Goal: Find contact information: Find contact information

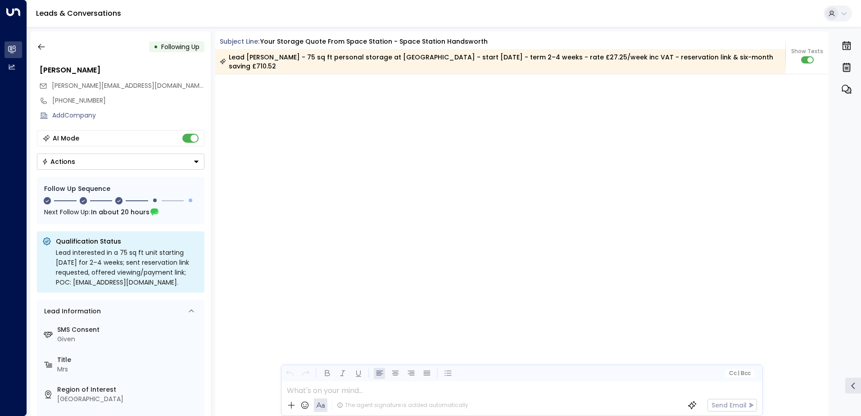
scroll to position [1068, 0]
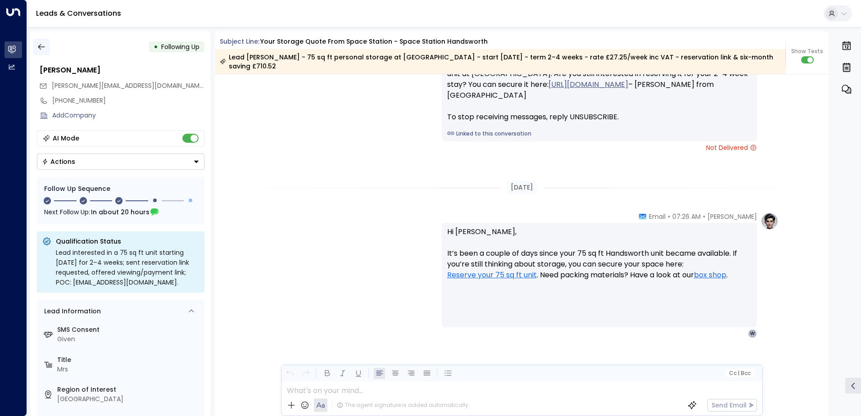
click at [42, 48] on icon "button" at bounding box center [41, 46] width 9 height 9
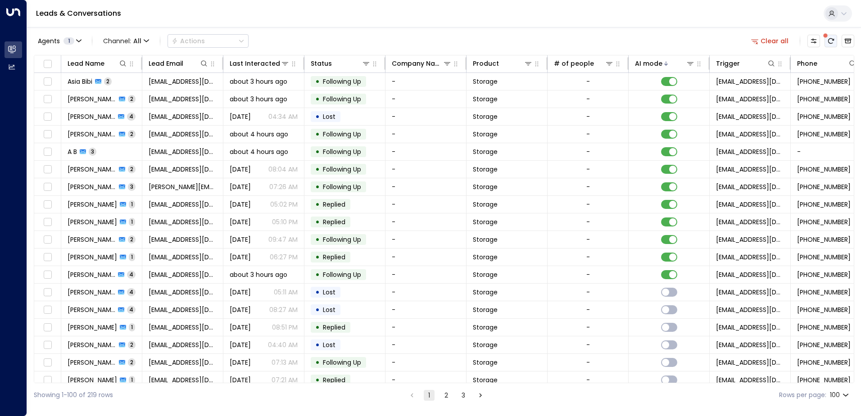
click at [831, 39] on icon "There are new threads available. Refresh the grid to view the latest updates." at bounding box center [831, 40] width 6 height 5
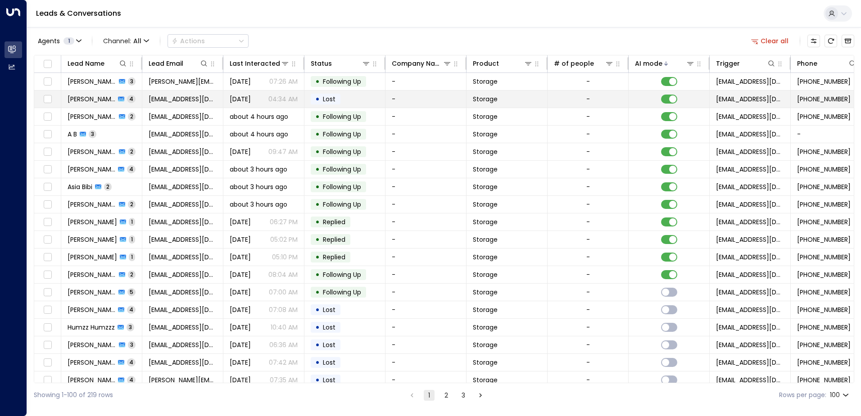
click at [137, 99] on td "[PERSON_NAME] 4" at bounding box center [101, 99] width 81 height 17
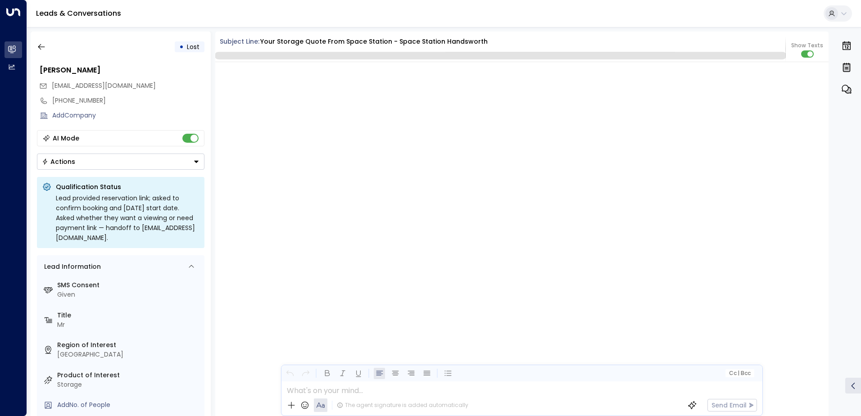
scroll to position [2037, 0]
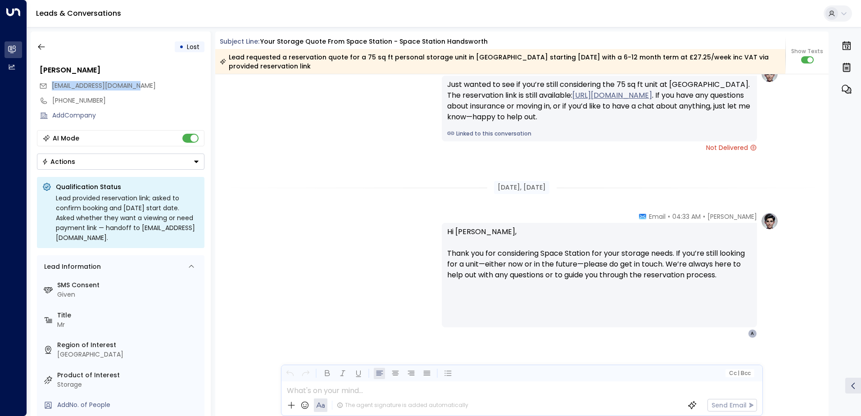
drag, startPoint x: 148, startPoint y: 84, endPoint x: 48, endPoint y: 85, distance: 100.4
click at [48, 85] on div "[EMAIL_ADDRESS][DOMAIN_NAME]" at bounding box center [121, 85] width 165 height 15
drag, startPoint x: 48, startPoint y: 85, endPoint x: 84, endPoint y: 85, distance: 36.5
copy span "[EMAIL_ADDRESS][DOMAIN_NAME]"
click at [41, 48] on icon "button" at bounding box center [41, 46] width 9 height 9
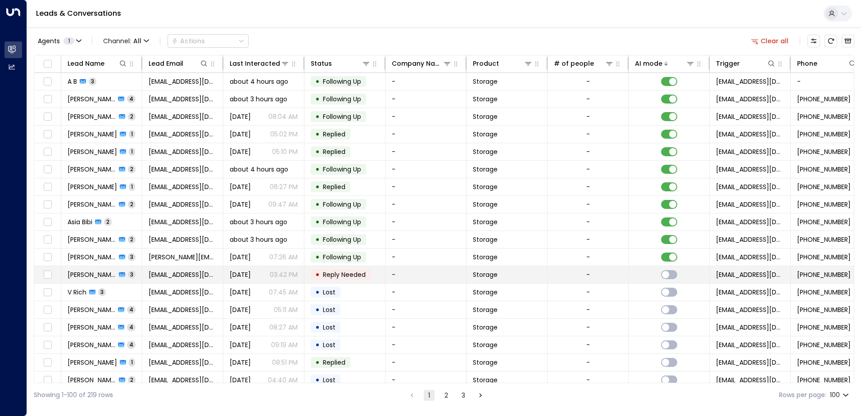
click at [394, 275] on td "-" at bounding box center [425, 274] width 81 height 17
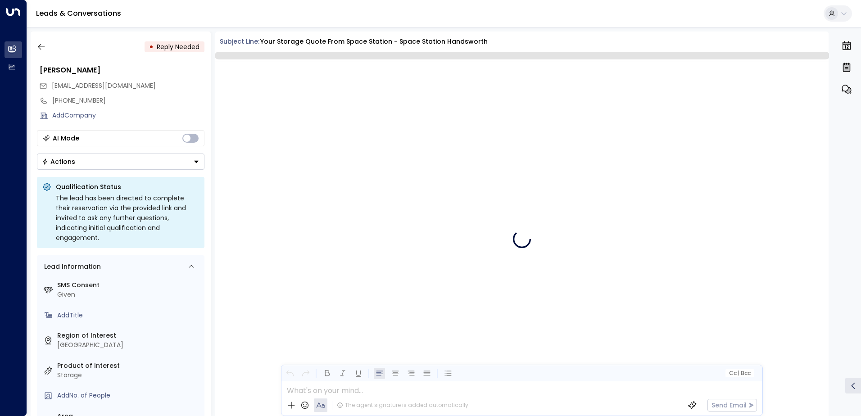
scroll to position [815, 0]
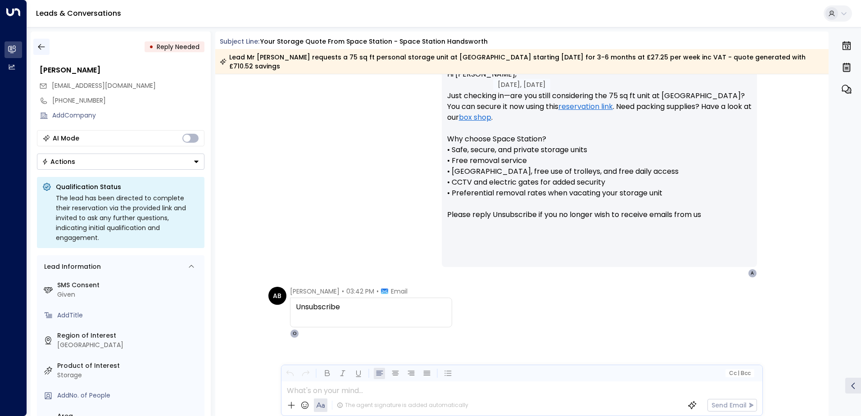
click at [40, 43] on icon "button" at bounding box center [41, 46] width 9 height 9
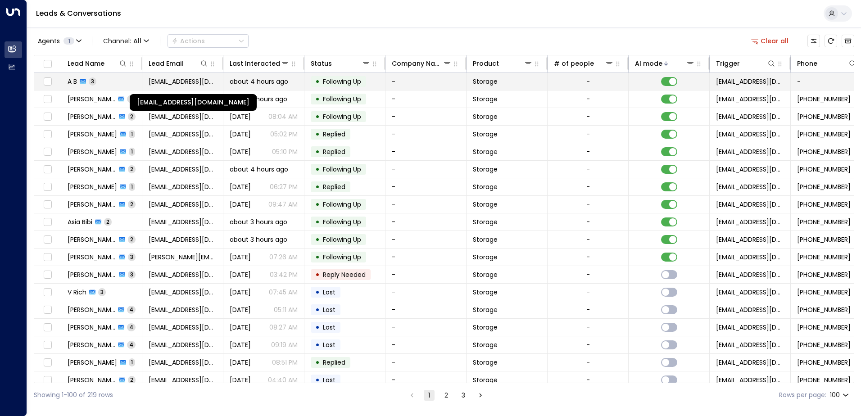
click at [200, 81] on span "[EMAIL_ADDRESS][DOMAIN_NAME]" at bounding box center [183, 81] width 68 height 9
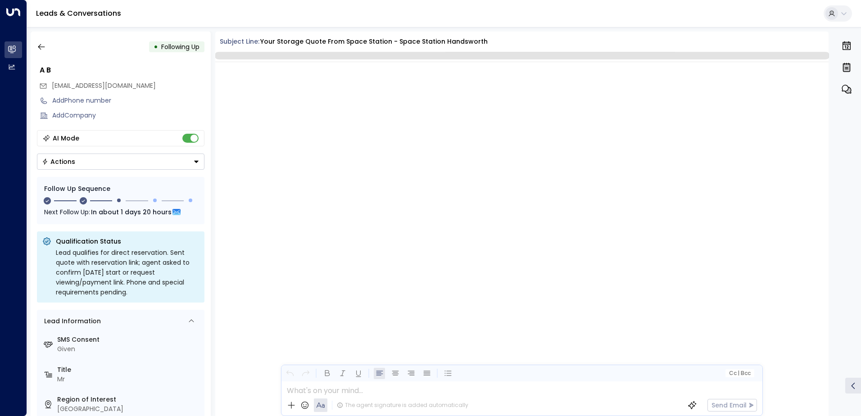
scroll to position [875, 0]
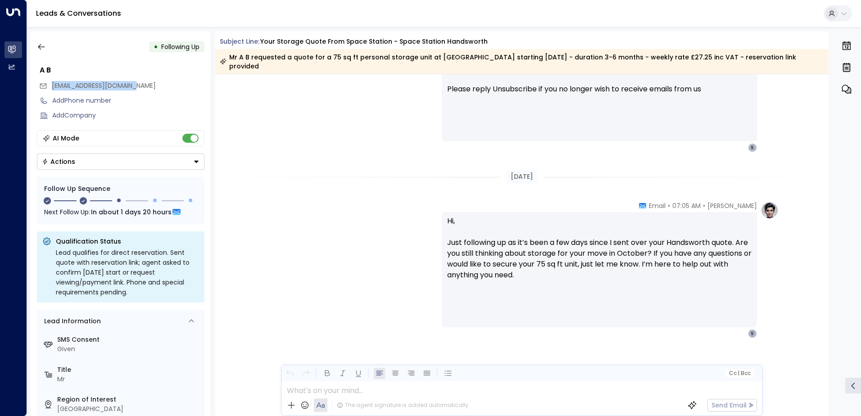
drag, startPoint x: 148, startPoint y: 85, endPoint x: 60, endPoint y: 78, distance: 88.1
click at [60, 78] on div "A B [EMAIL_ADDRESS][DOMAIN_NAME] Add Phone number Add Company" at bounding box center [121, 92] width 168 height 61
drag, startPoint x: 60, startPoint y: 78, endPoint x: 69, endPoint y: 87, distance: 12.7
copy div "[EMAIL_ADDRESS][DOMAIN_NAME]"
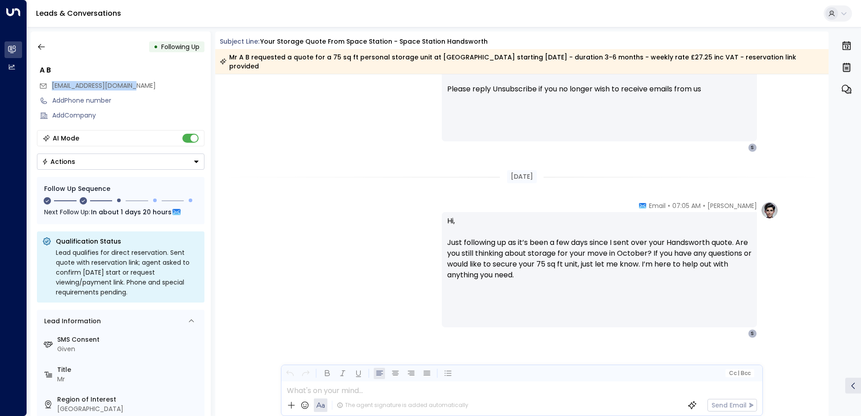
copy div "[EMAIL_ADDRESS][DOMAIN_NAME]"
drag, startPoint x: 53, startPoint y: 84, endPoint x: 141, endPoint y: 85, distance: 87.4
click at [141, 85] on span "[EMAIL_ADDRESS][DOMAIN_NAME]" at bounding box center [104, 85] width 104 height 9
drag, startPoint x: 141, startPoint y: 85, endPoint x: 136, endPoint y: 86, distance: 5.1
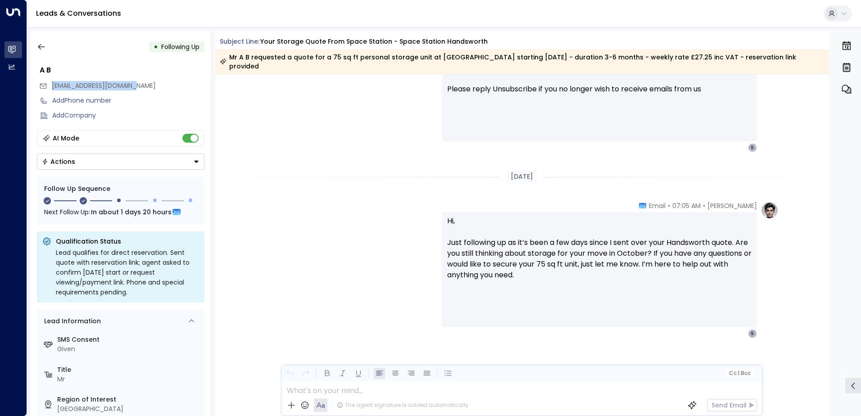
copy span "[EMAIL_ADDRESS][DOMAIN_NAME]"
click at [275, 216] on div "[PERSON_NAME] • 07:05 AM • Email Hi, Just following up as it’s been a few days …" at bounding box center [521, 269] width 513 height 137
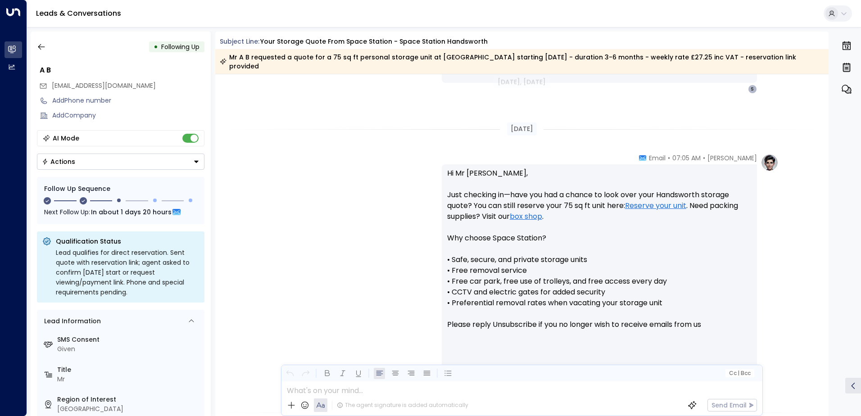
scroll to position [879, 0]
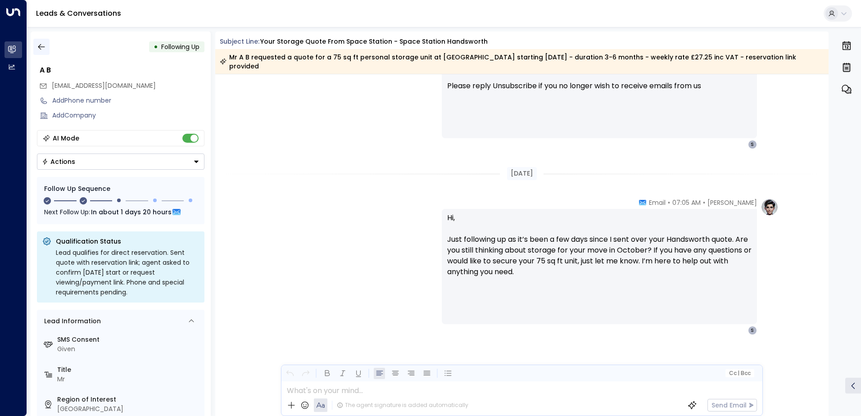
click at [45, 46] on icon "button" at bounding box center [41, 46] width 9 height 9
